Goal: Understand process/instructions: Learn how to perform a task or action

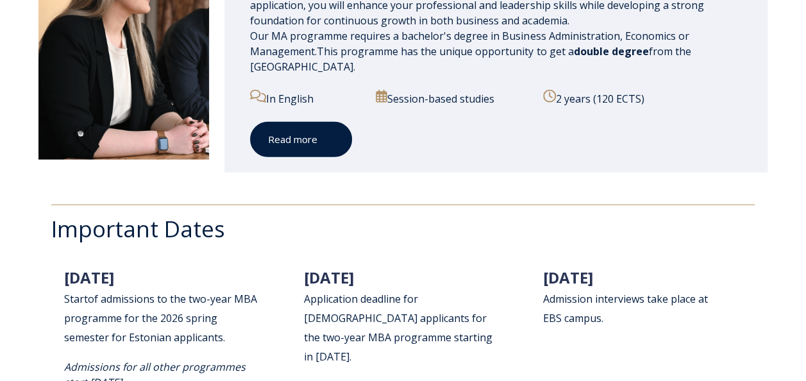
scroll to position [1523, 0]
click at [323, 136] on span at bounding box center [326, 138] width 17 height 13
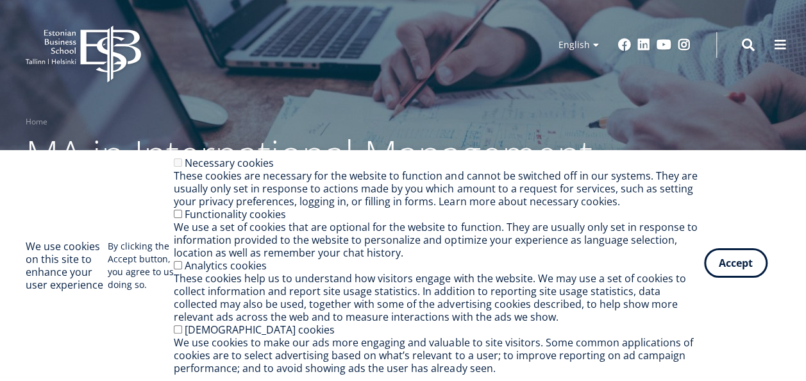
click at [749, 264] on button "Accept" at bounding box center [736, 263] width 64 height 30
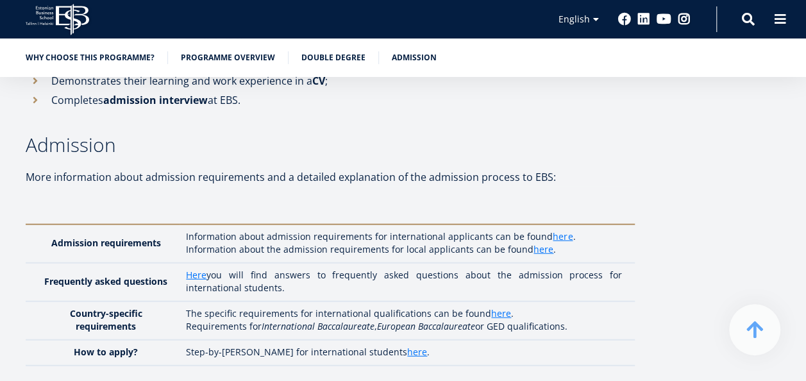
scroll to position [3926, 0]
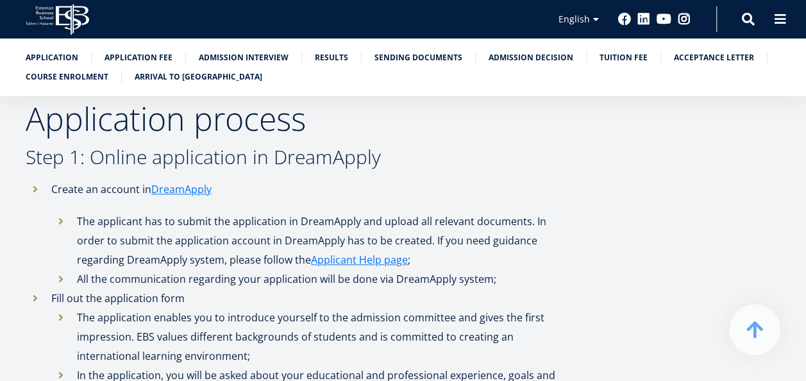
scroll to position [462, 0]
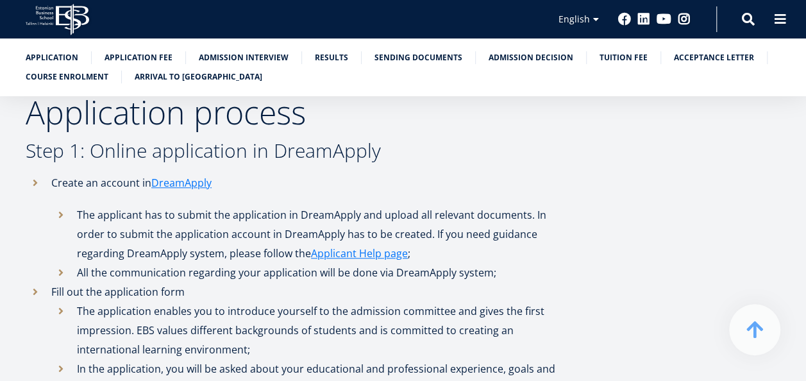
drag, startPoint x: 305, startPoint y: 180, endPoint x: 308, endPoint y: 169, distance: 10.8
click at [305, 180] on li "Create an account in DreamApply The applicant has to submit the application in …" at bounding box center [297, 227] width 543 height 109
click at [304, 174] on li "Create an account in DreamApply The applicant has to submit the application in …" at bounding box center [297, 227] width 543 height 109
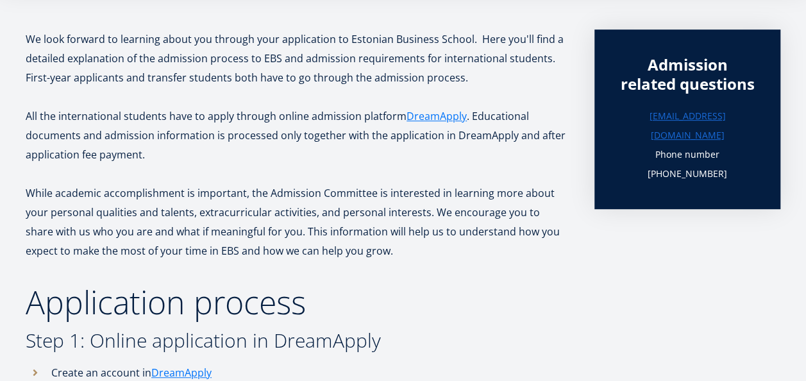
scroll to position [0, 0]
